Goal: Obtain resource: Download file/media

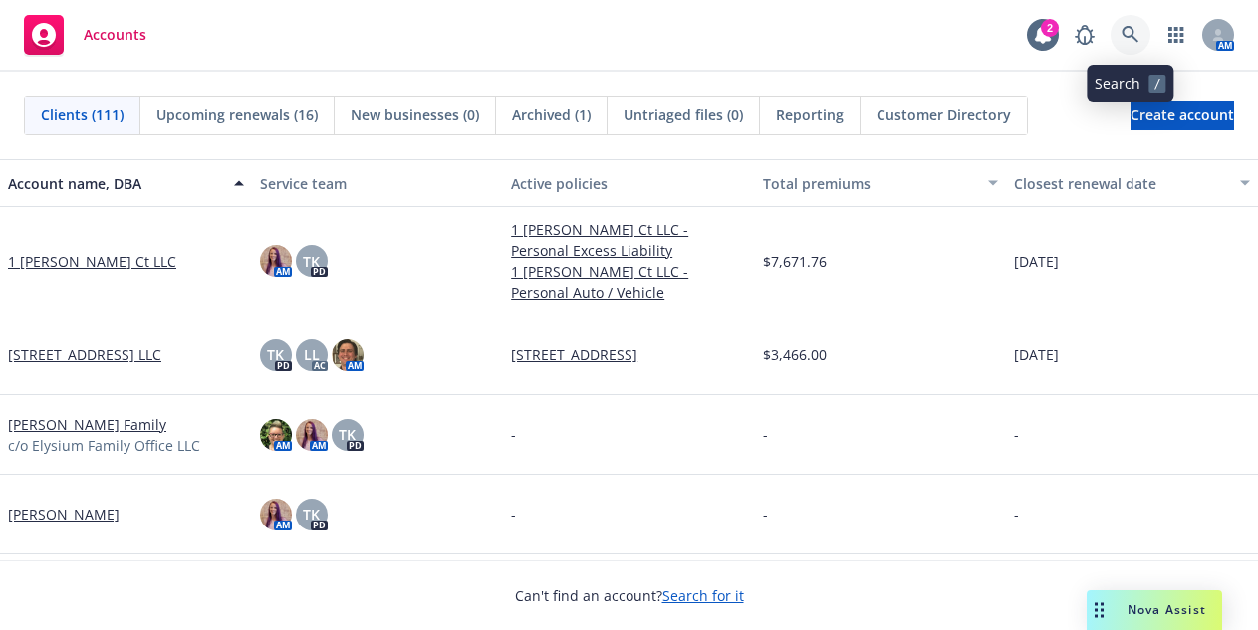
click at [1122, 34] on icon at bounding box center [1129, 34] width 17 height 17
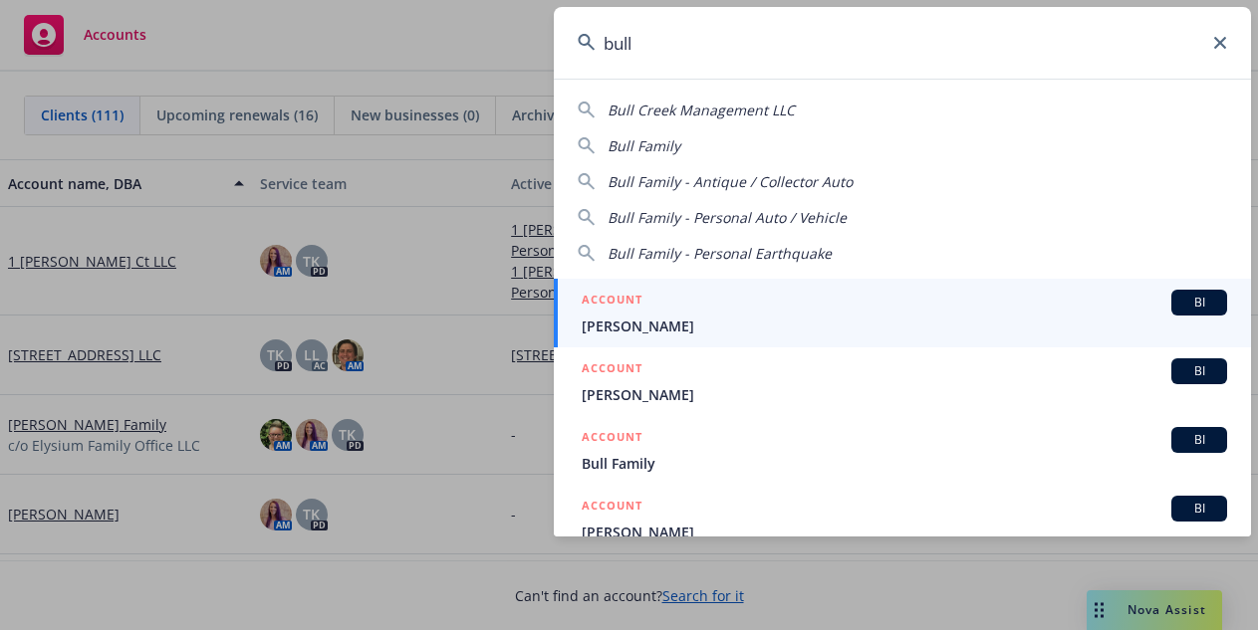
click at [705, 214] on span "Bull Family - Personal Auto / Vehicle" at bounding box center [727, 217] width 239 height 19
type input "Bull Family - Personal Auto / Vehicle"
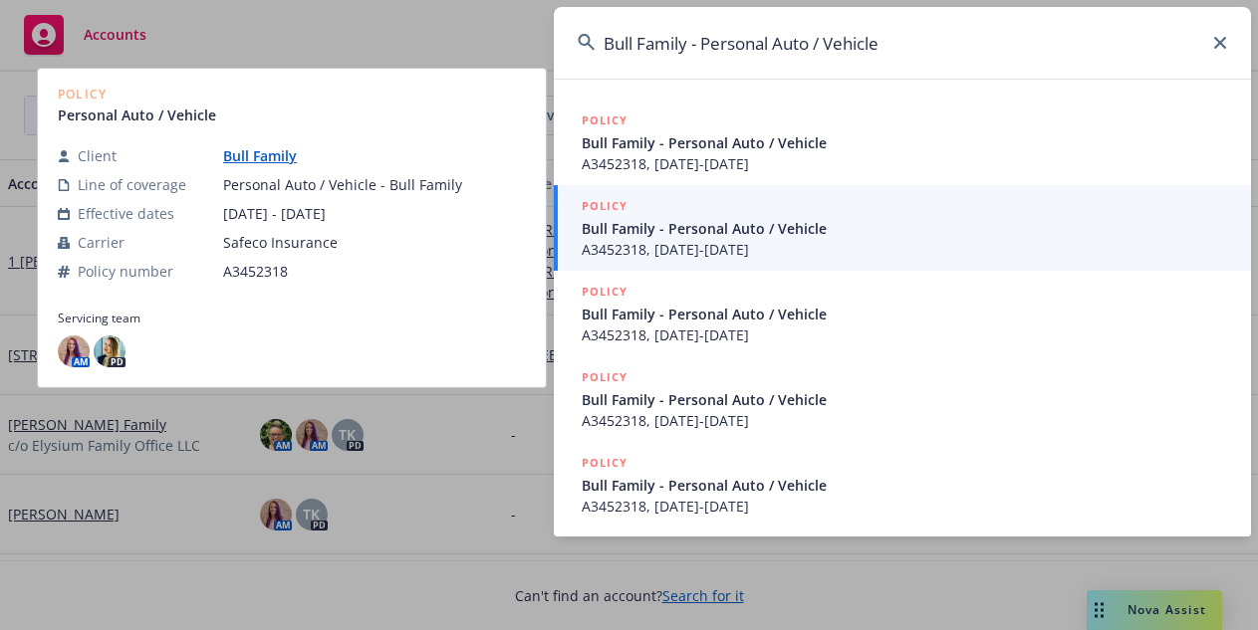
click at [701, 236] on span "Bull Family - Personal Auto / Vehicle" at bounding box center [904, 228] width 645 height 21
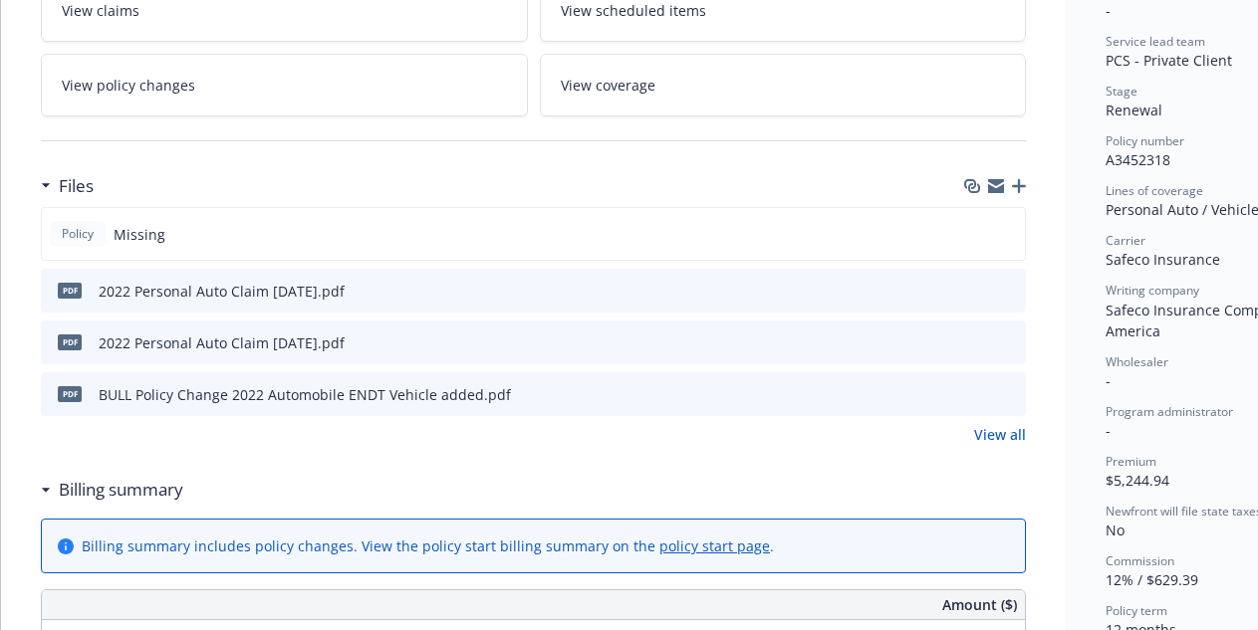
scroll to position [398, 0]
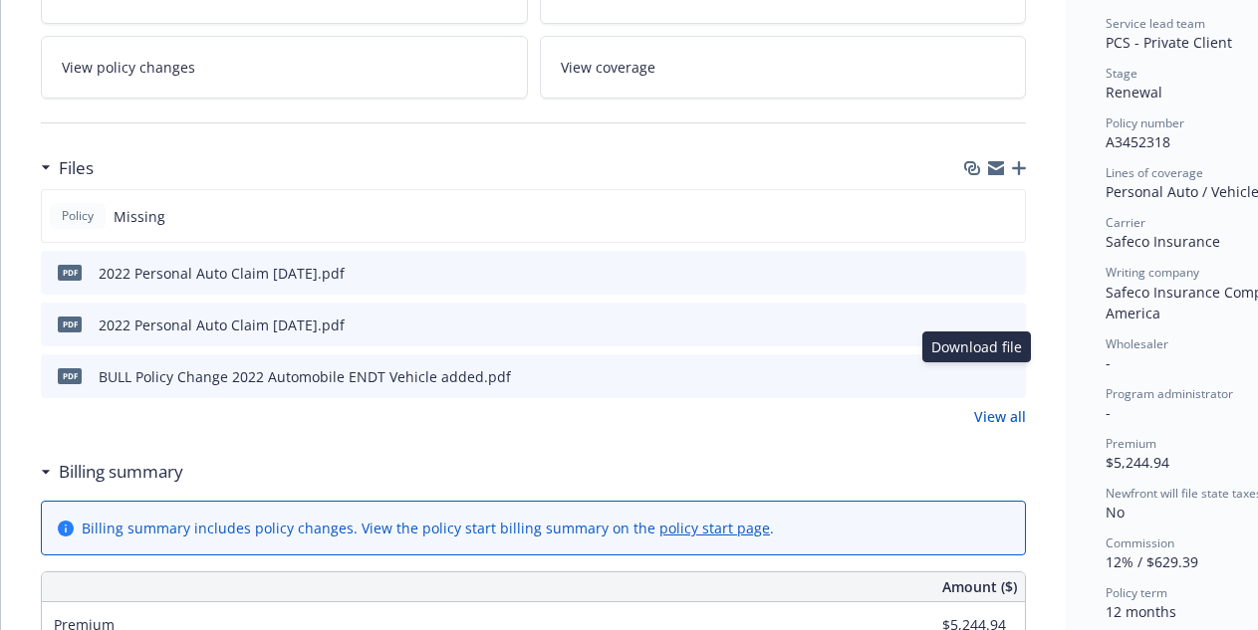
click at [973, 374] on icon "download file" at bounding box center [974, 373] width 13 height 12
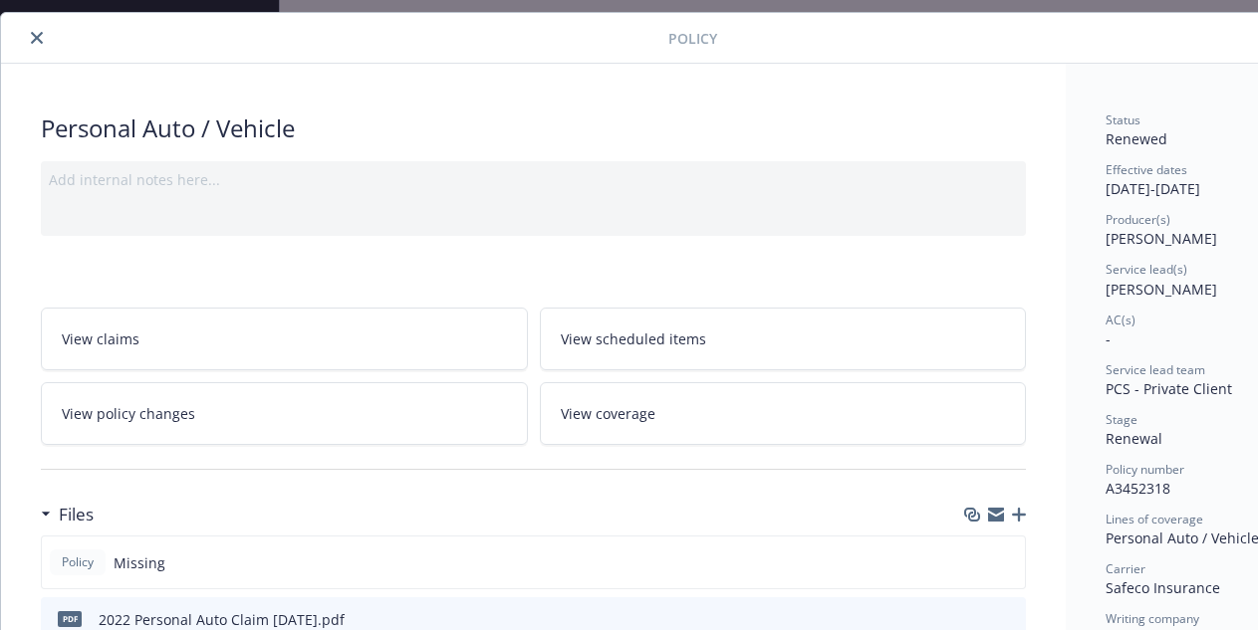
scroll to position [0, 0]
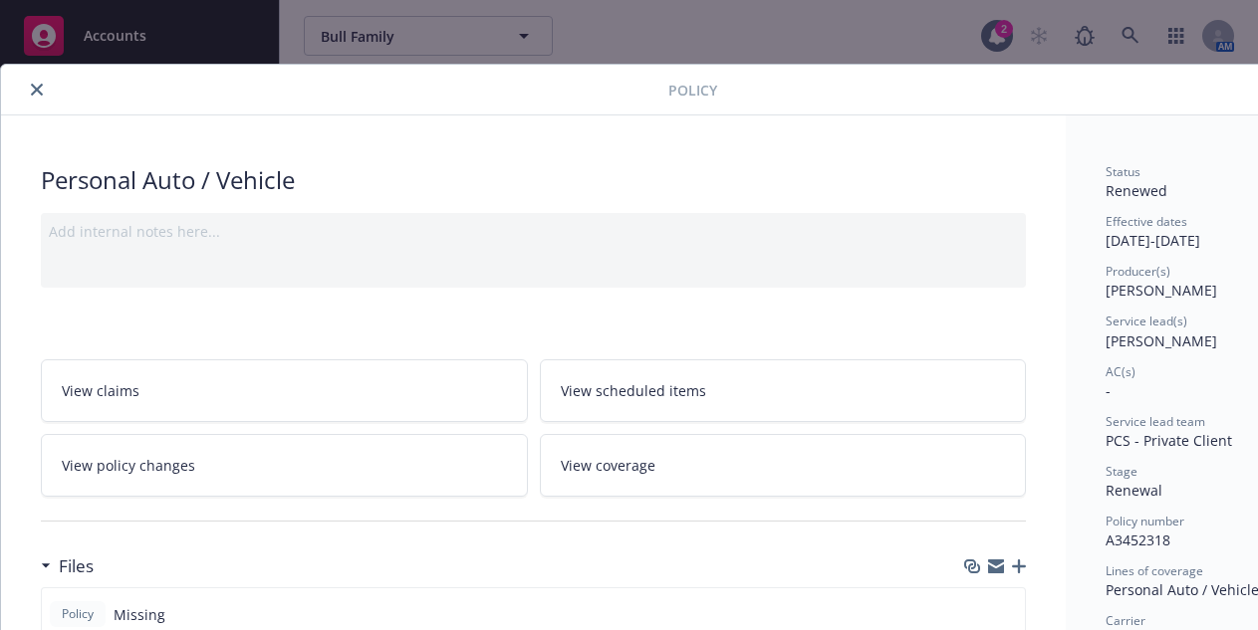
click at [43, 91] on button "close" at bounding box center [37, 90] width 24 height 24
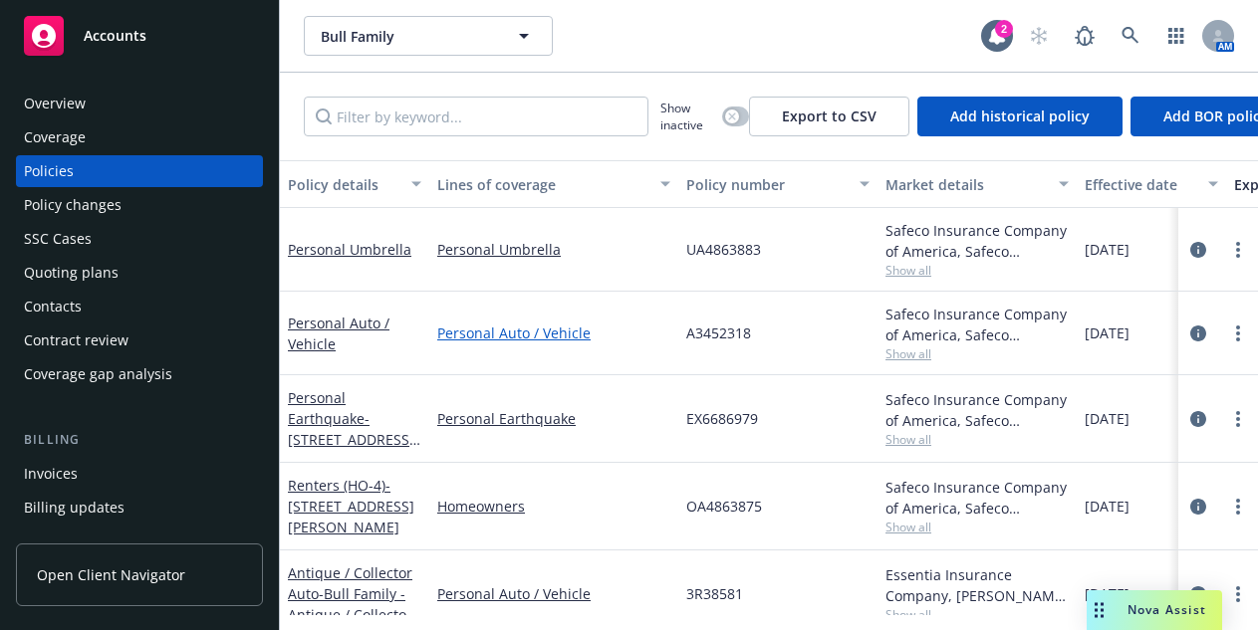
click at [515, 329] on link "Personal Auto / Vehicle" at bounding box center [553, 333] width 233 height 21
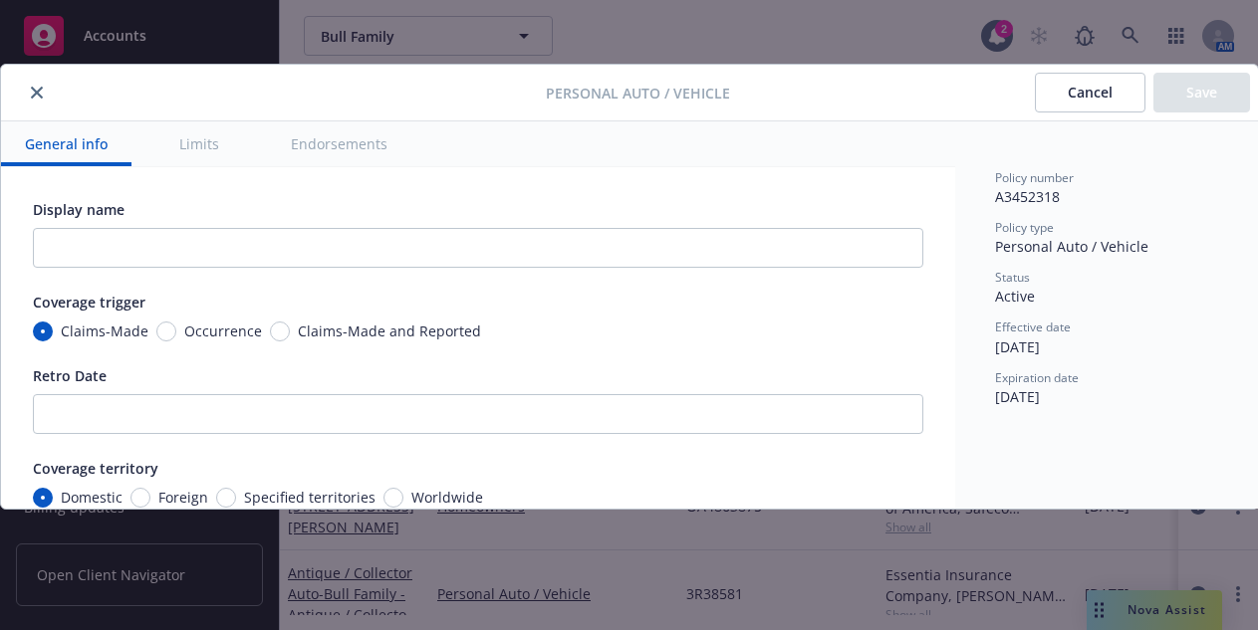
click at [200, 147] on button "Limits" at bounding box center [199, 144] width 88 height 45
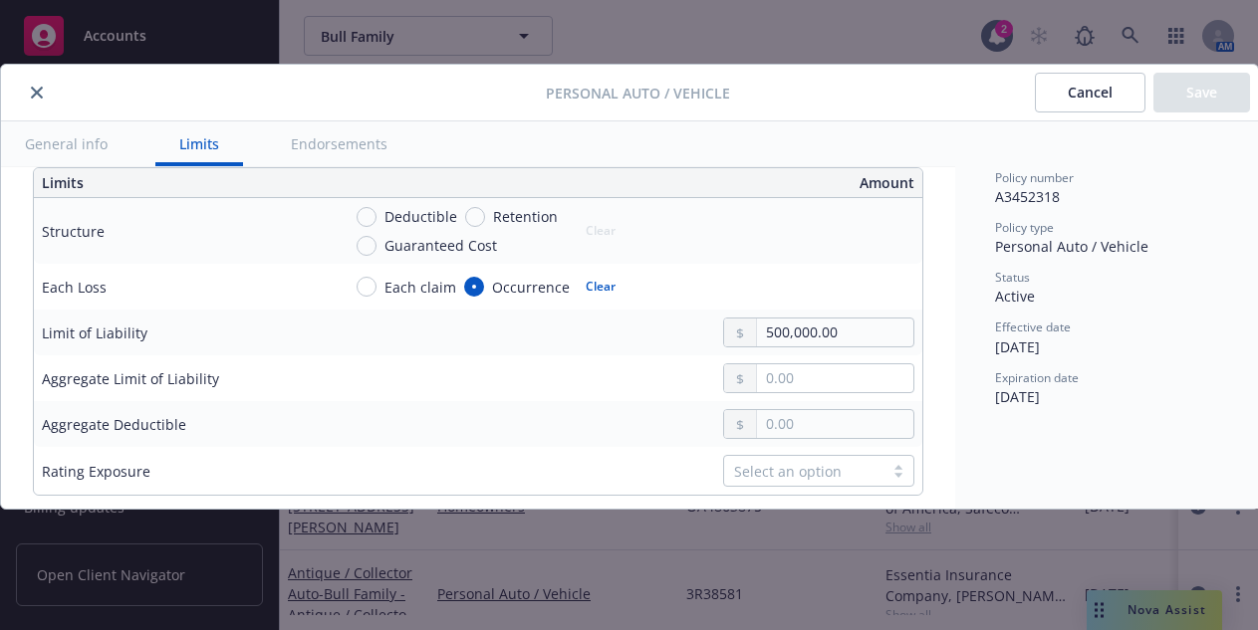
click at [341, 144] on button "Endorsements" at bounding box center [339, 144] width 144 height 45
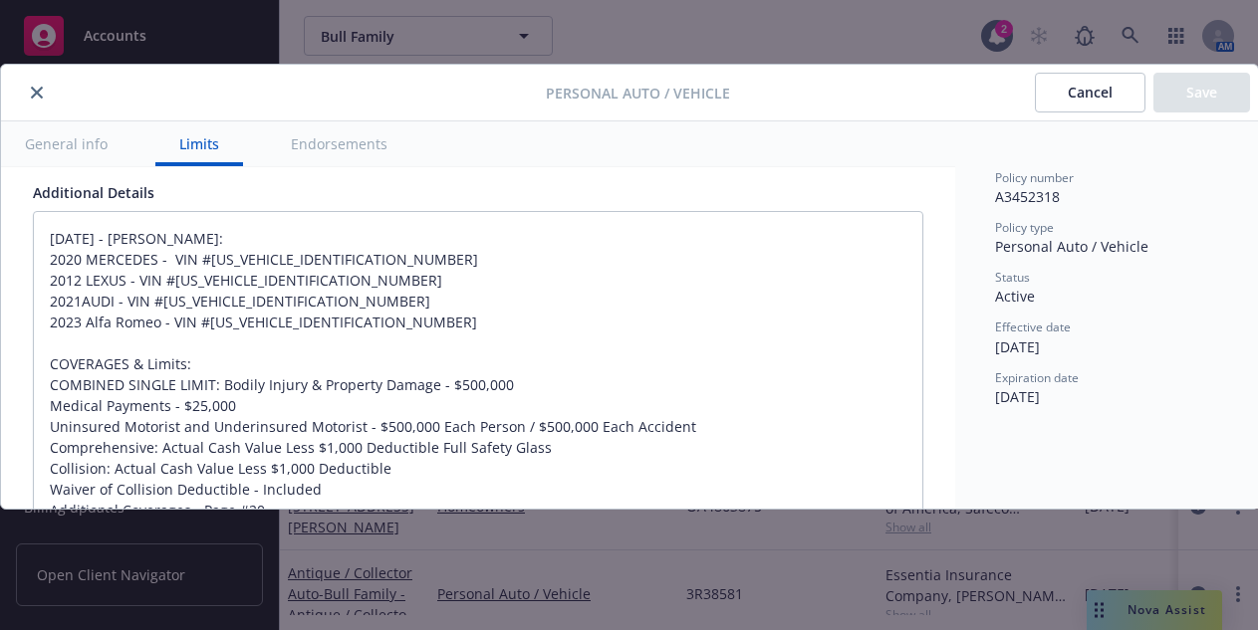
type textarea "x"
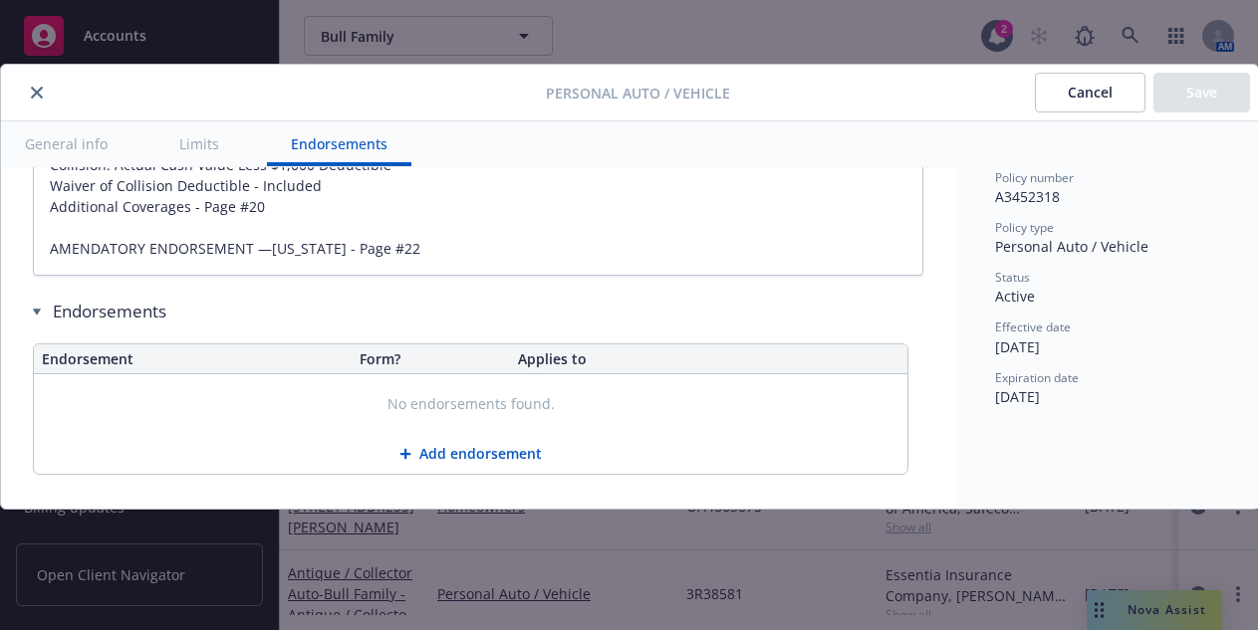
scroll to position [1650, 0]
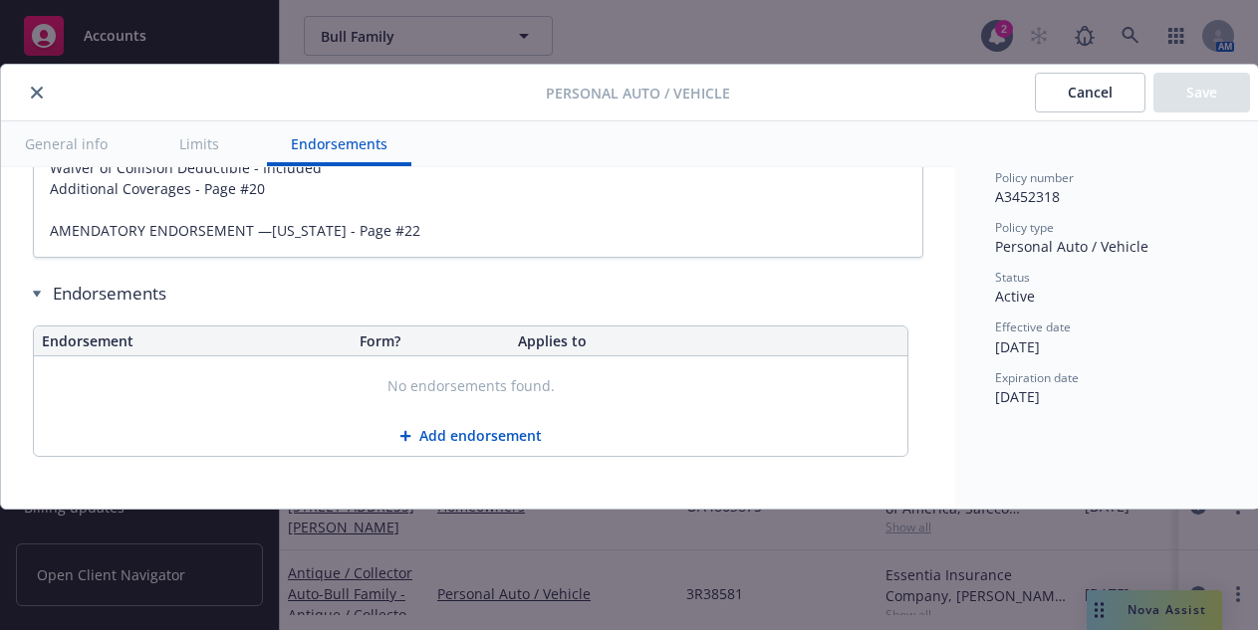
click at [43, 95] on button "close" at bounding box center [37, 93] width 24 height 24
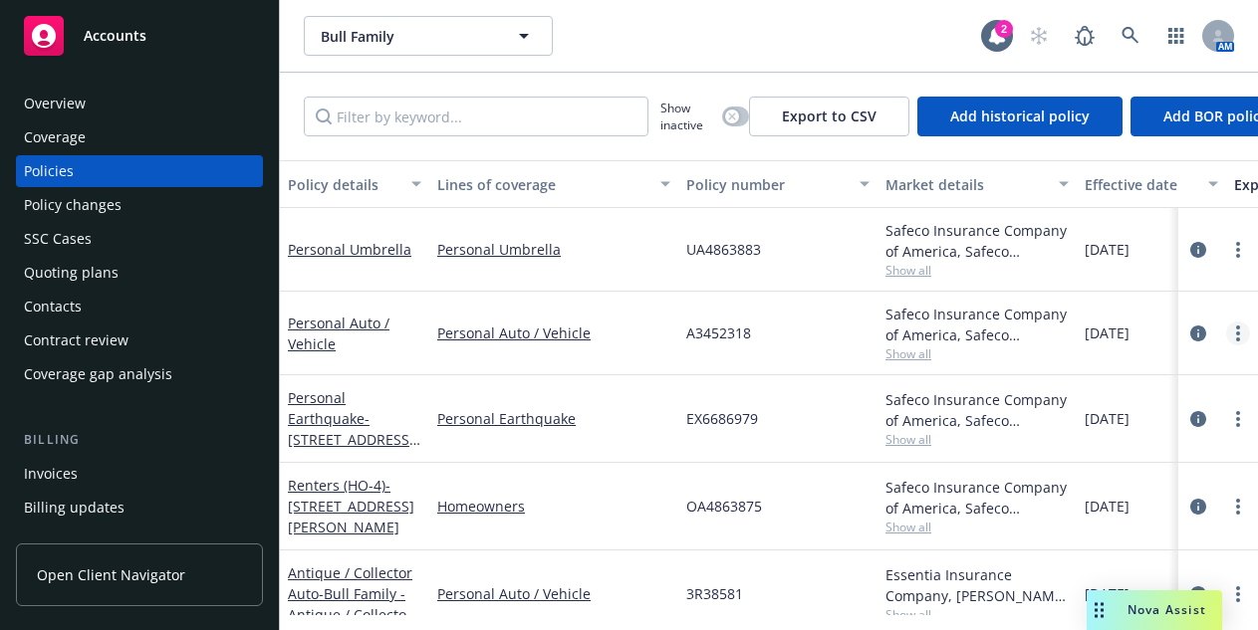
click at [1236, 327] on circle "more" at bounding box center [1238, 328] width 4 height 4
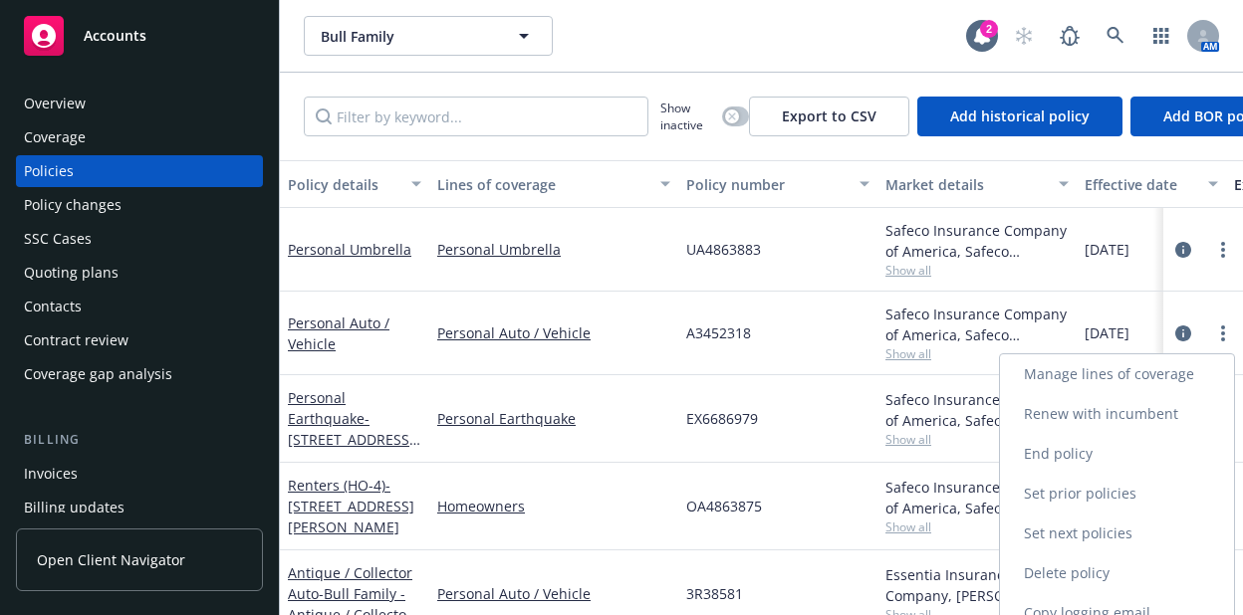
scroll to position [59, 0]
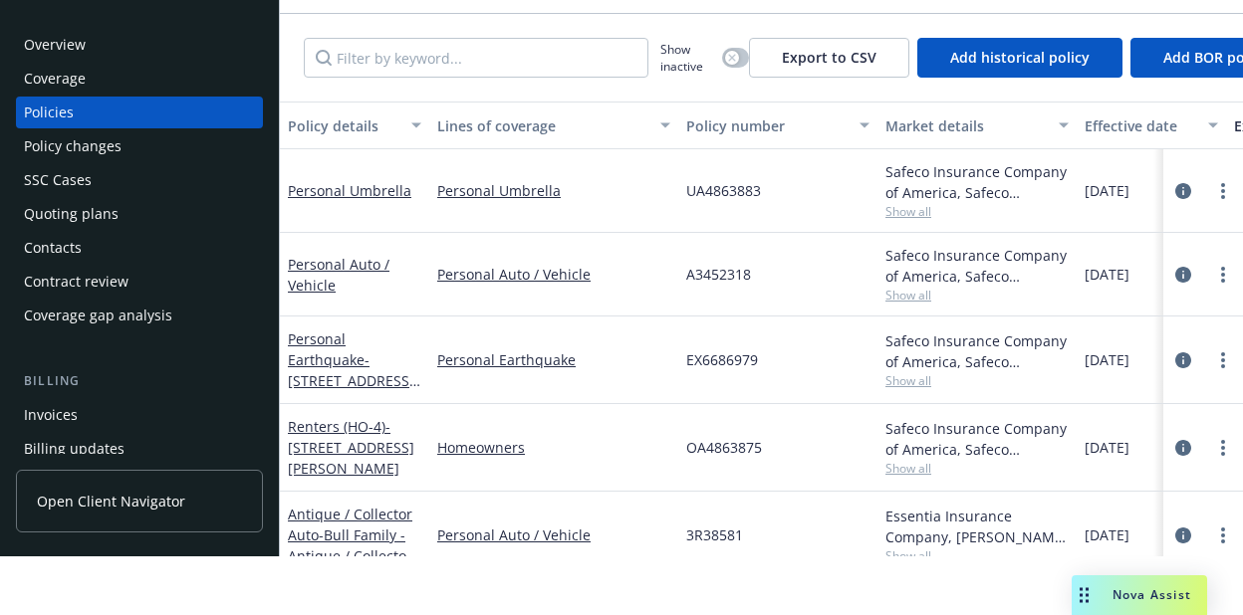
click at [56, 43] on div "Overview" at bounding box center [55, 45] width 62 height 32
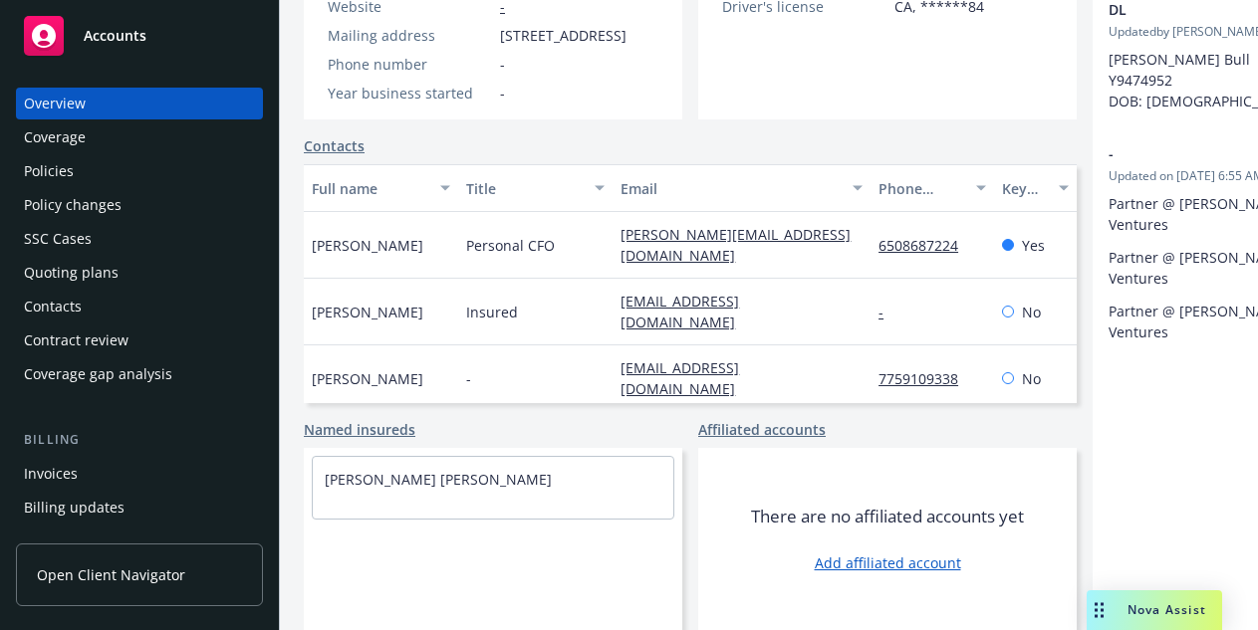
scroll to position [219, 0]
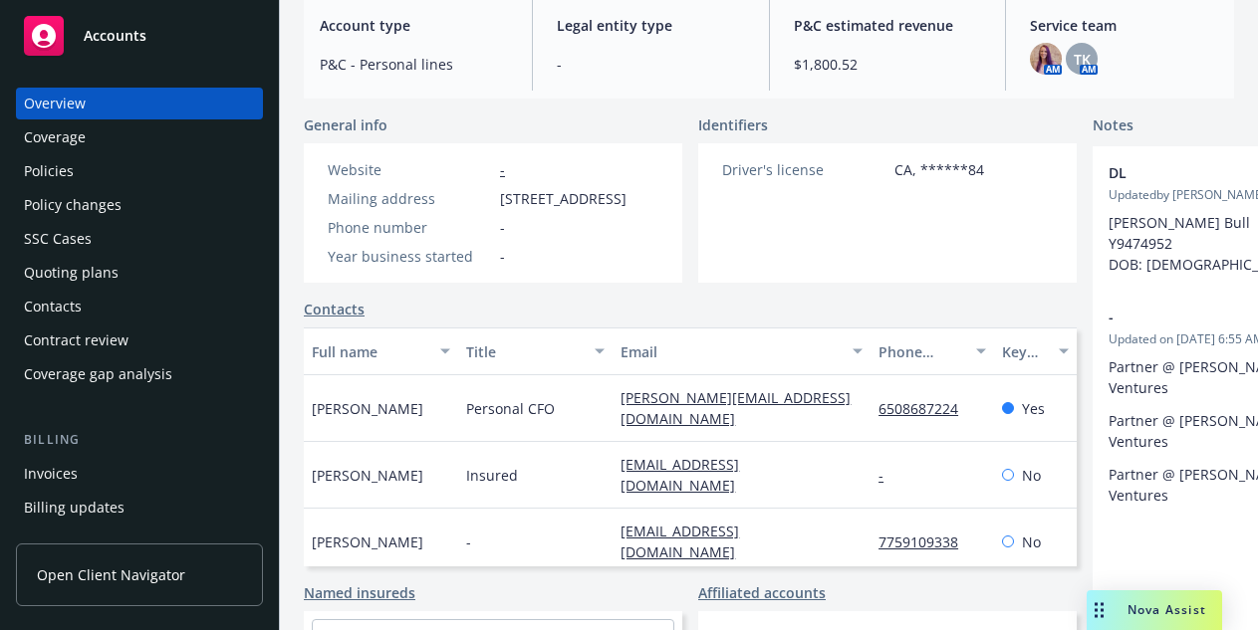
click at [301, 602] on div "Bull Family Bull Family 2 AM Bull Family Business Insurance Total Rewards Actio…" at bounding box center [769, 315] width 978 height 630
